Goal: Task Accomplishment & Management: Use online tool/utility

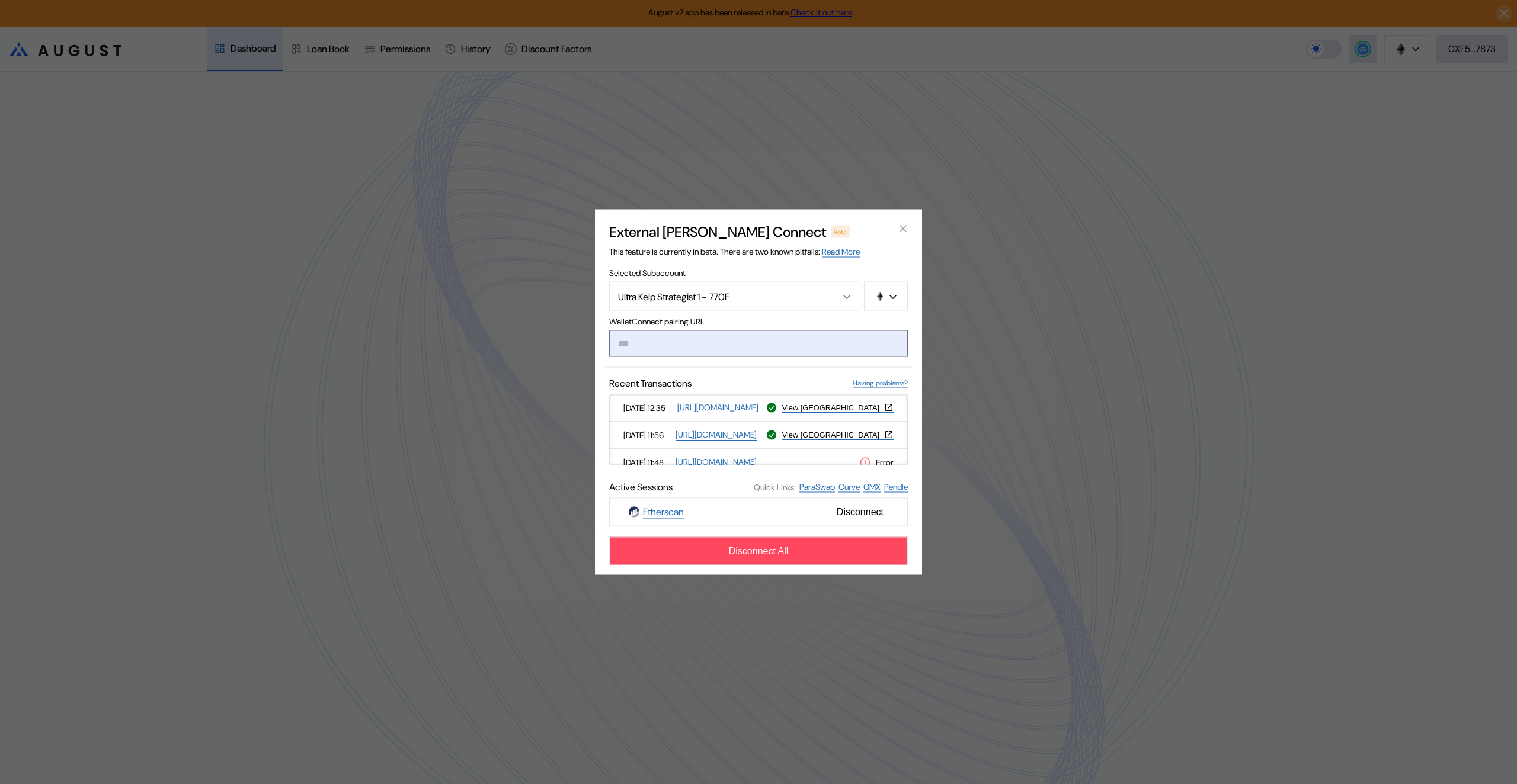
type input "**********"
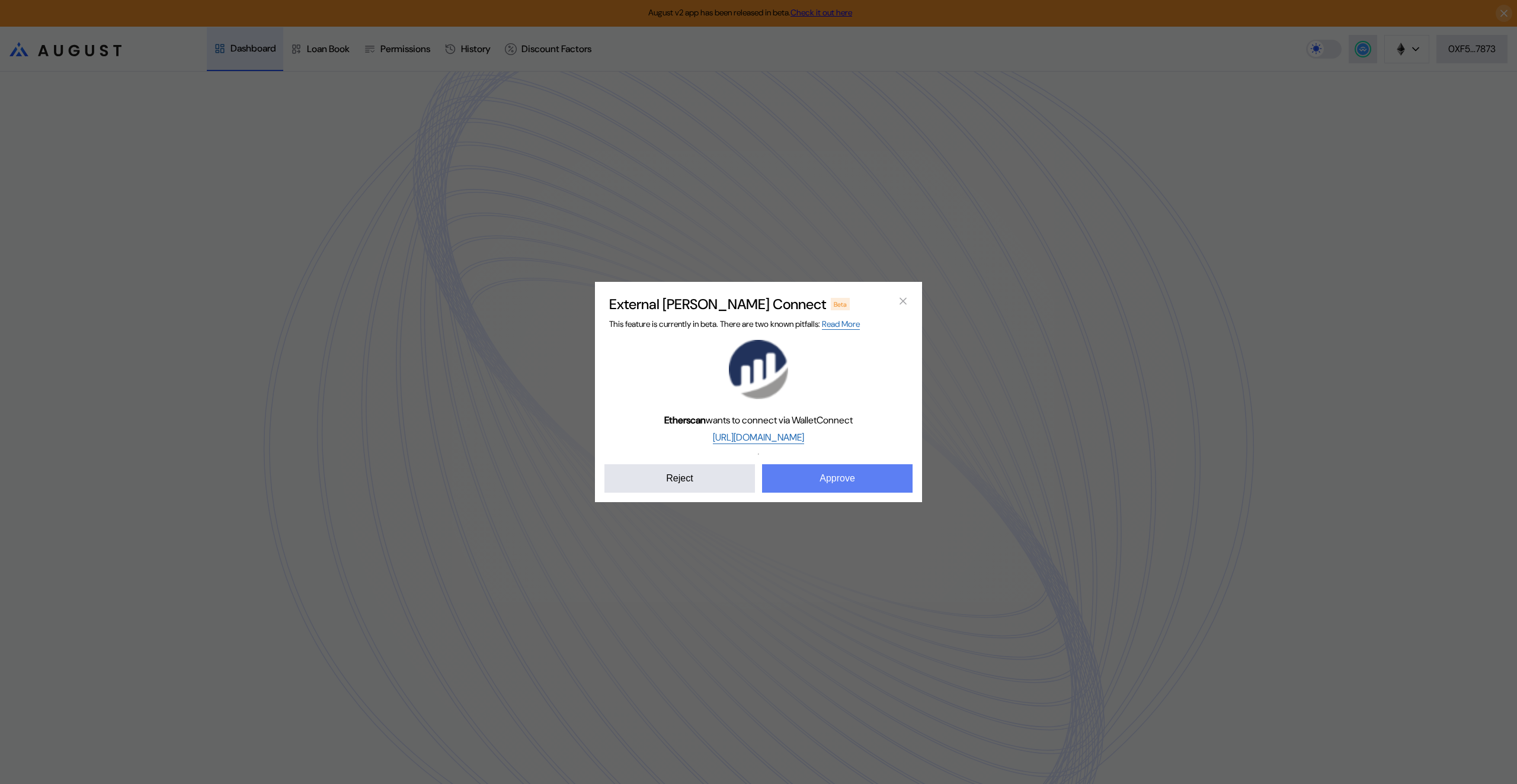
click at [808, 493] on button "Approve" at bounding box center [837, 478] width 151 height 28
